Goal: Task Accomplishment & Management: Manage account settings

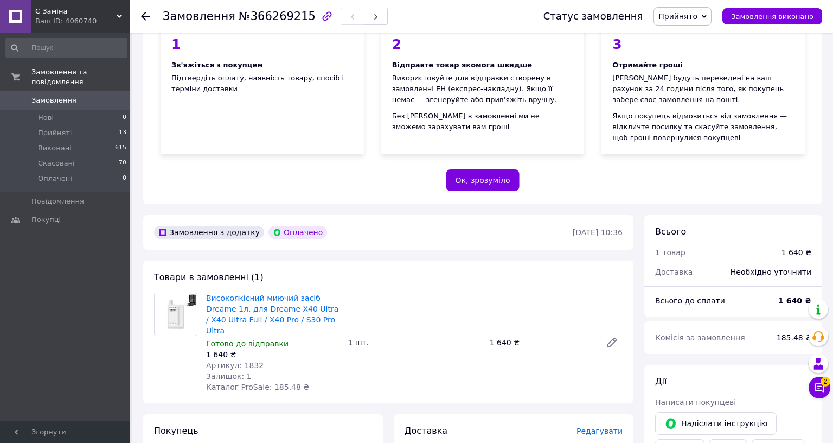
scroll to position [144, 0]
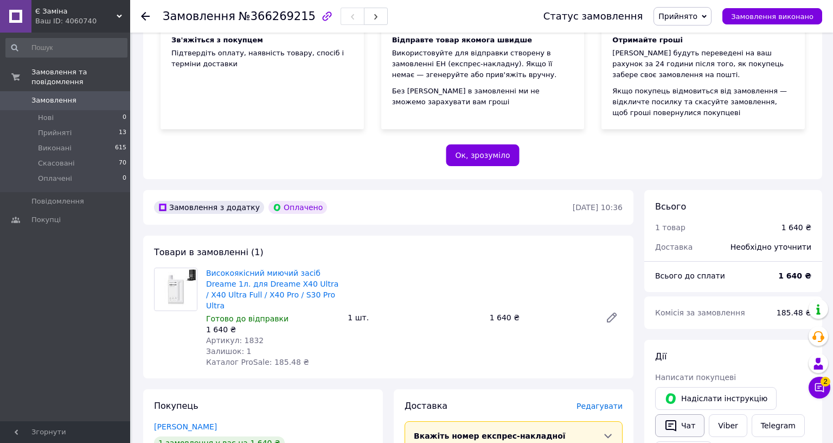
click at [705, 414] on button "Чат" at bounding box center [679, 425] width 49 height 23
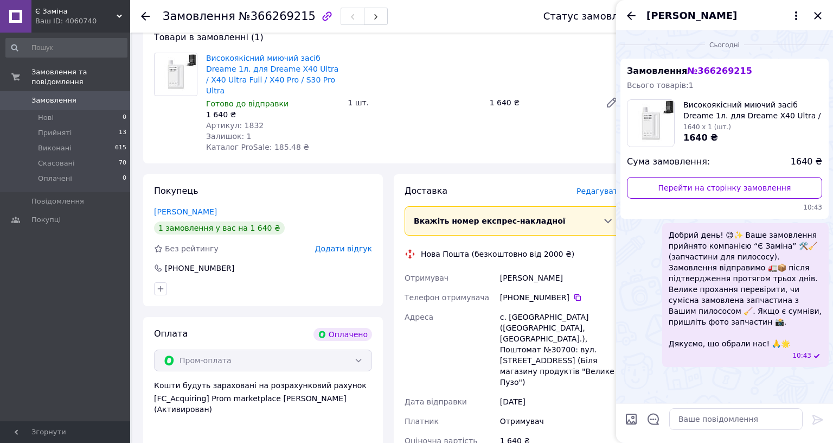
scroll to position [361, 0]
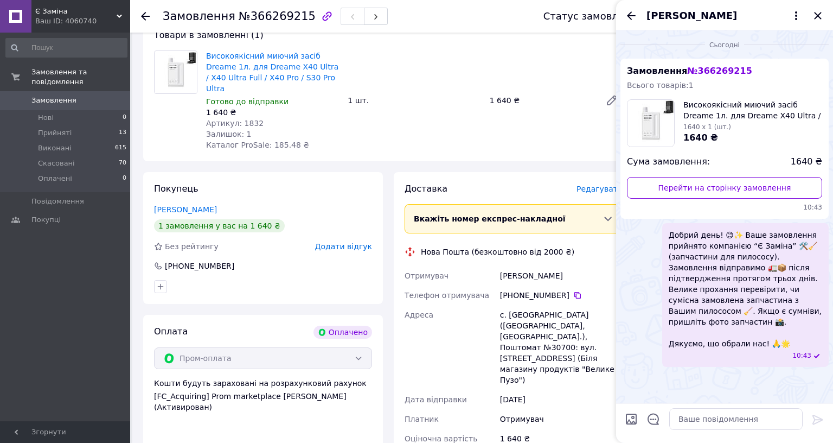
click at [803, 430] on textarea at bounding box center [736, 419] width 133 height 22
paste textarea "Дякуємо за покупку! 😊 📦 ТТН: Очікуйте на відправку. Будемо раді бачити вас сере…"
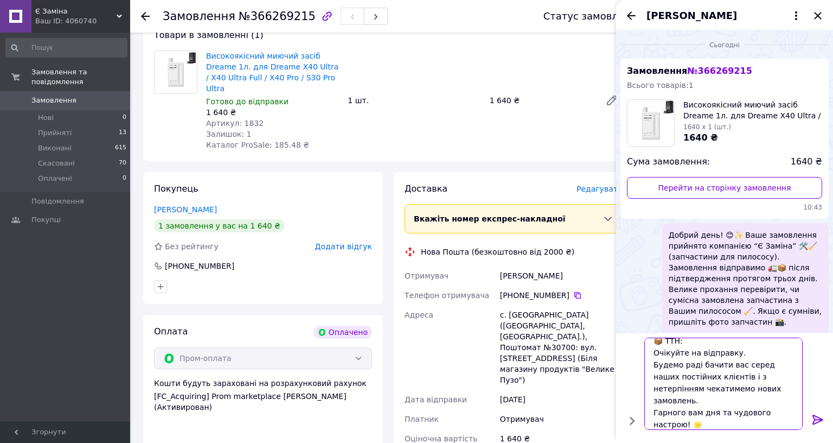
scroll to position [13, 0]
click at [803, 430] on textarea "Дякуємо за покупку! 😊 📦 ТТН: Очікуйте на відправку. Будемо раді бачити вас сере…" at bounding box center [725, 384] width 155 height 92
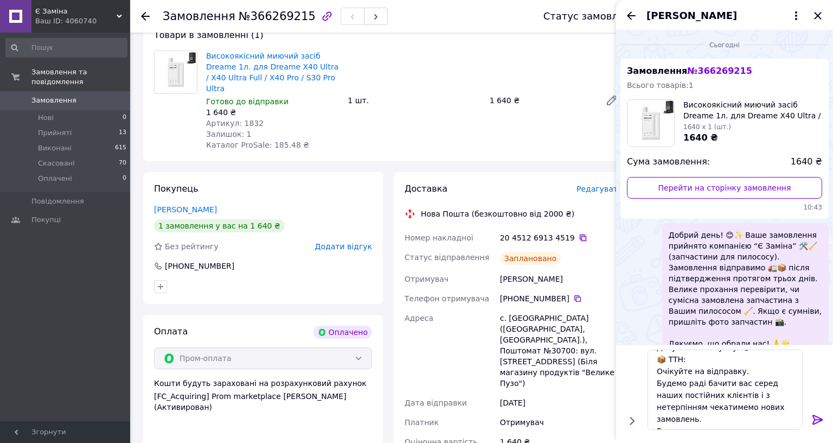
click at [587, 234] on icon at bounding box center [583, 237] width 7 height 7
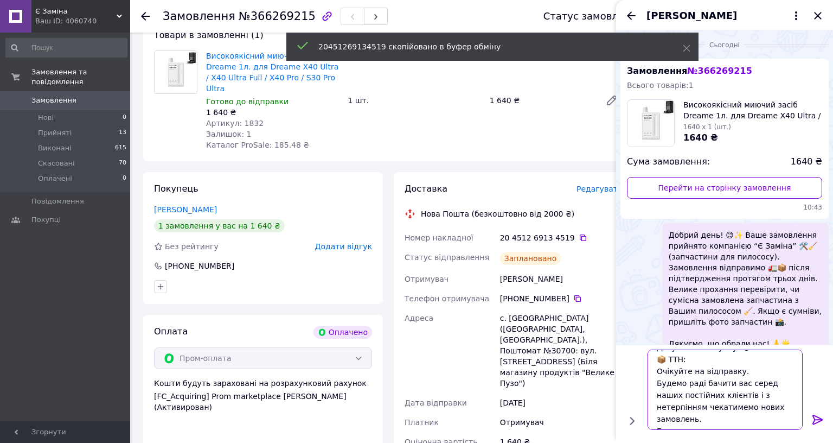
click at [803, 430] on textarea "Дякуємо за покупку! 😊 📦 ТТН: Очікуйте на відправку. Будемо раді бачити вас сере…" at bounding box center [725, 389] width 155 height 80
paste textarea "20451269134519"
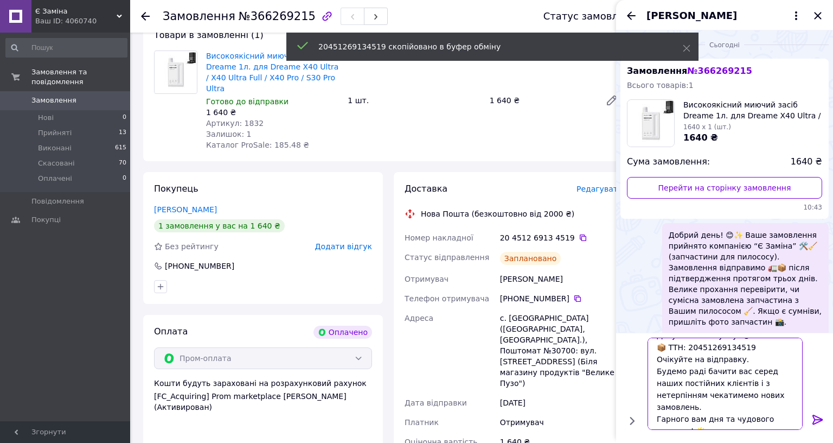
type textarea "Дякуємо за покупку! 😊 📦 ТТН: 20451269134519 Очікуйте на відправку. Будемо раді …"
click at [823, 424] on icon at bounding box center [818, 420] width 10 height 10
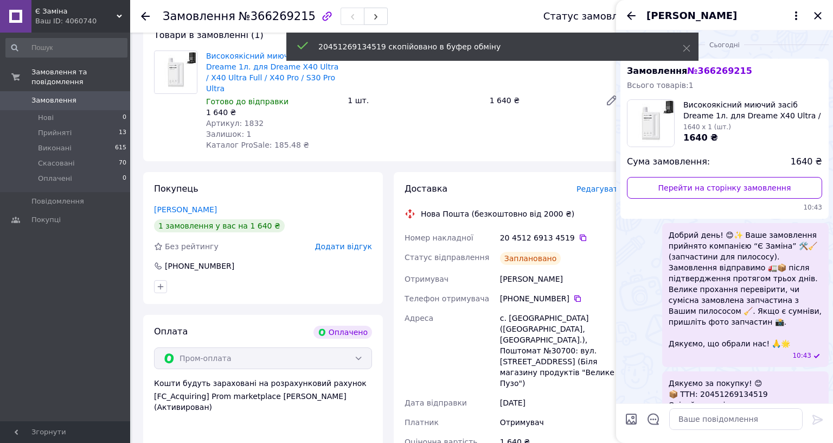
scroll to position [0, 0]
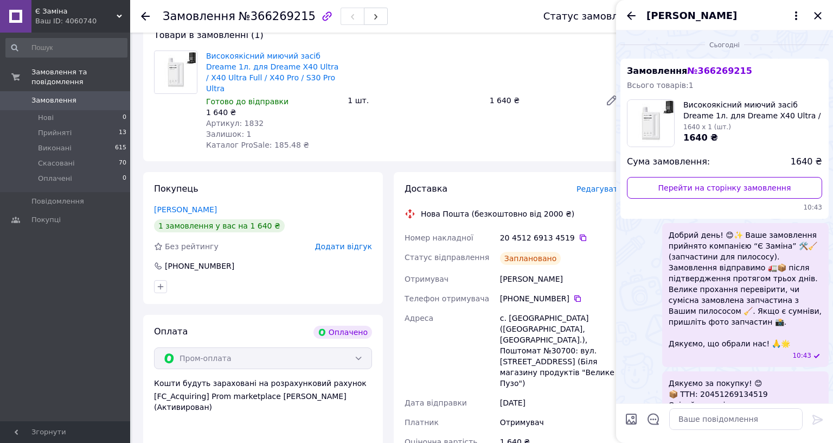
drag, startPoint x: 1083, startPoint y: 17, endPoint x: 1062, endPoint y: 20, distance: 20.3
click at [825, 17] on icon "Закрити" at bounding box center [818, 15] width 13 height 13
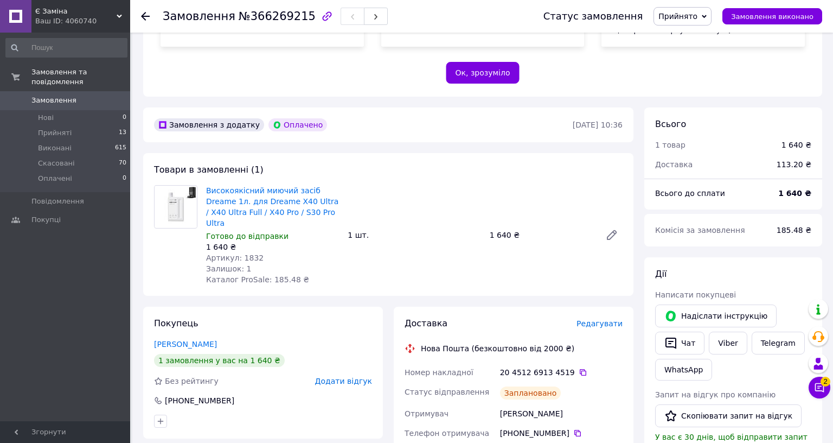
scroll to position [217, 0]
